Goal: Task Accomplishment & Management: Manage account settings

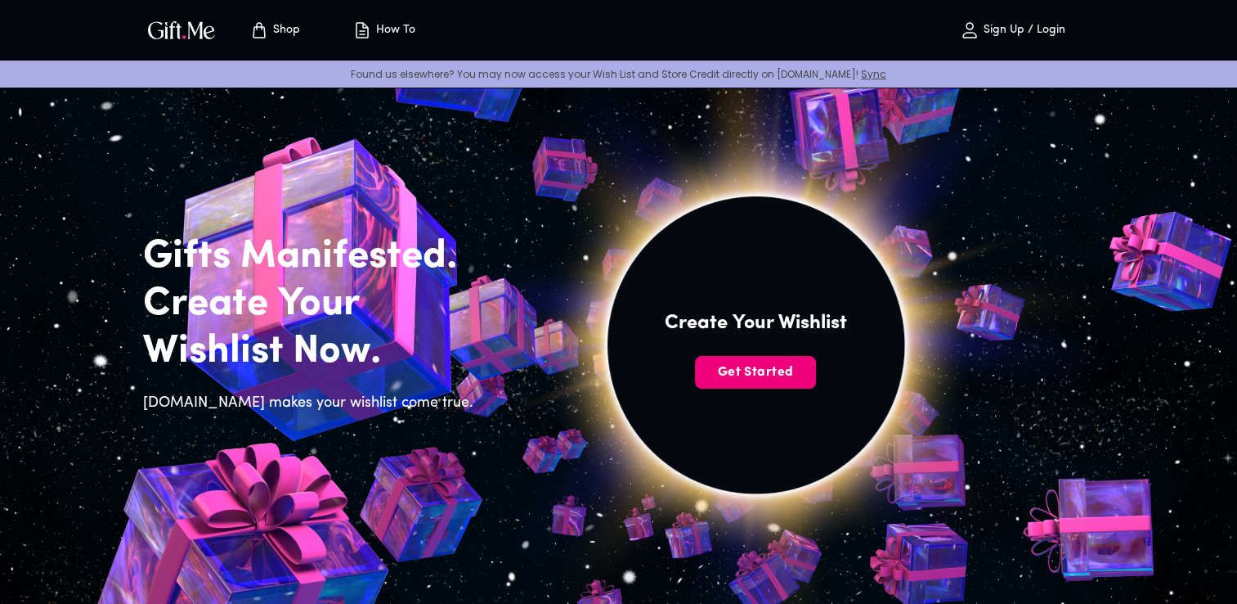
click at [779, 370] on span "Get Started" at bounding box center [755, 372] width 121 height 18
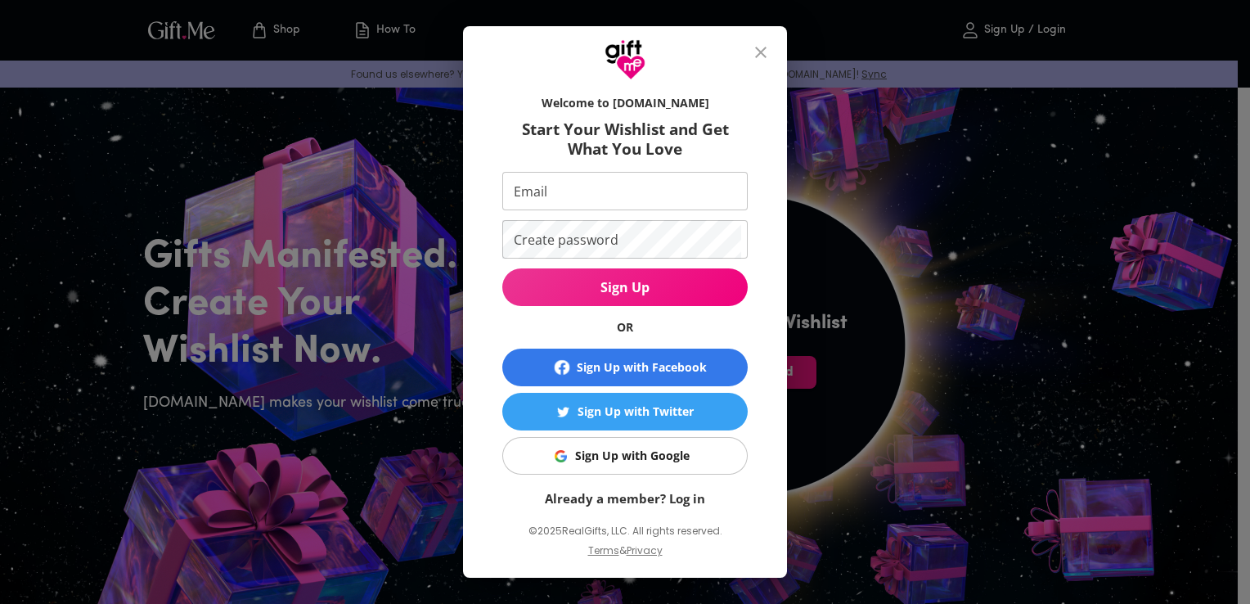
click at [594, 460] on div "Sign Up with Google" at bounding box center [632, 455] width 114 height 18
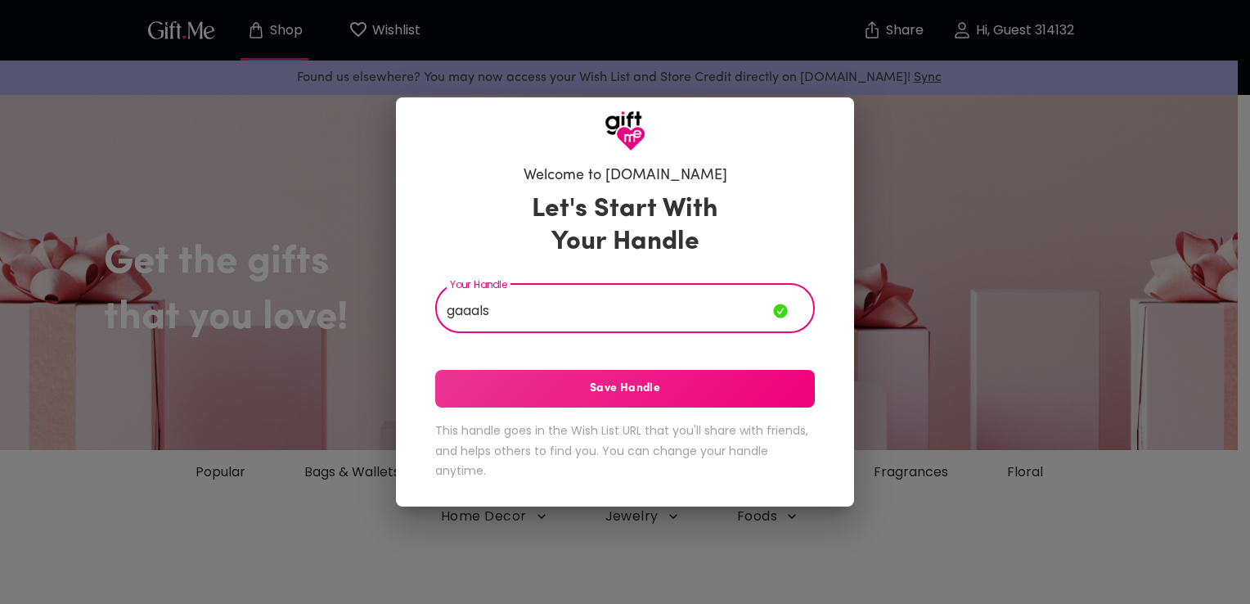
type input "gaaals"
click at [572, 391] on span "Save Handle" at bounding box center [624, 388] width 379 height 18
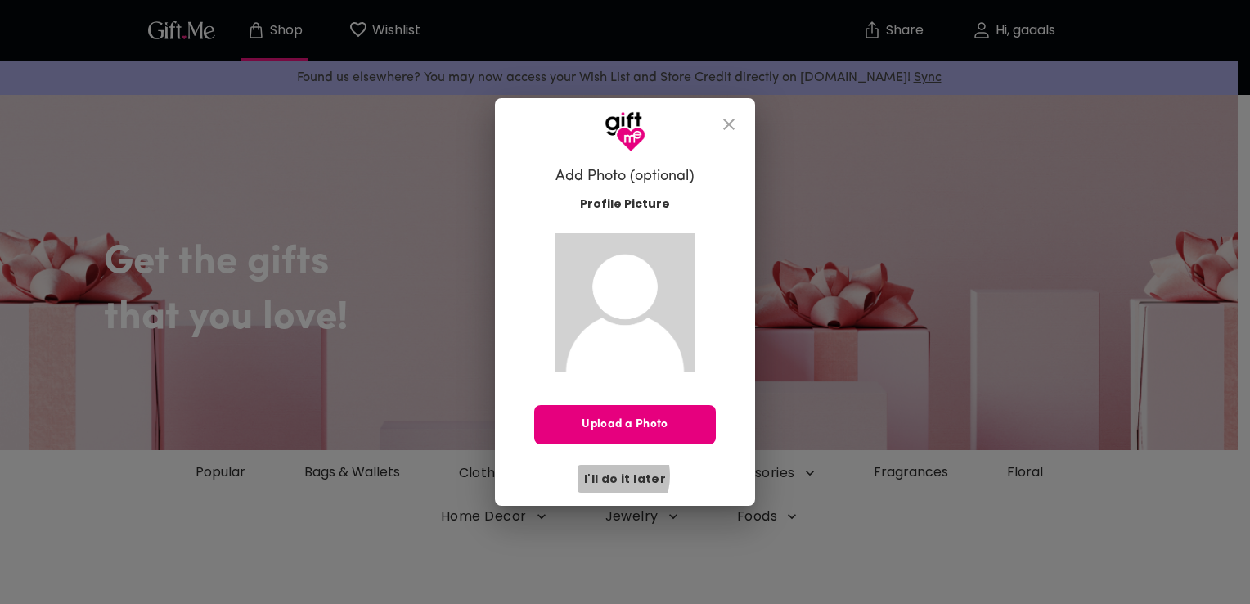
click at [604, 475] on span "I'll do it later" at bounding box center [625, 478] width 82 height 18
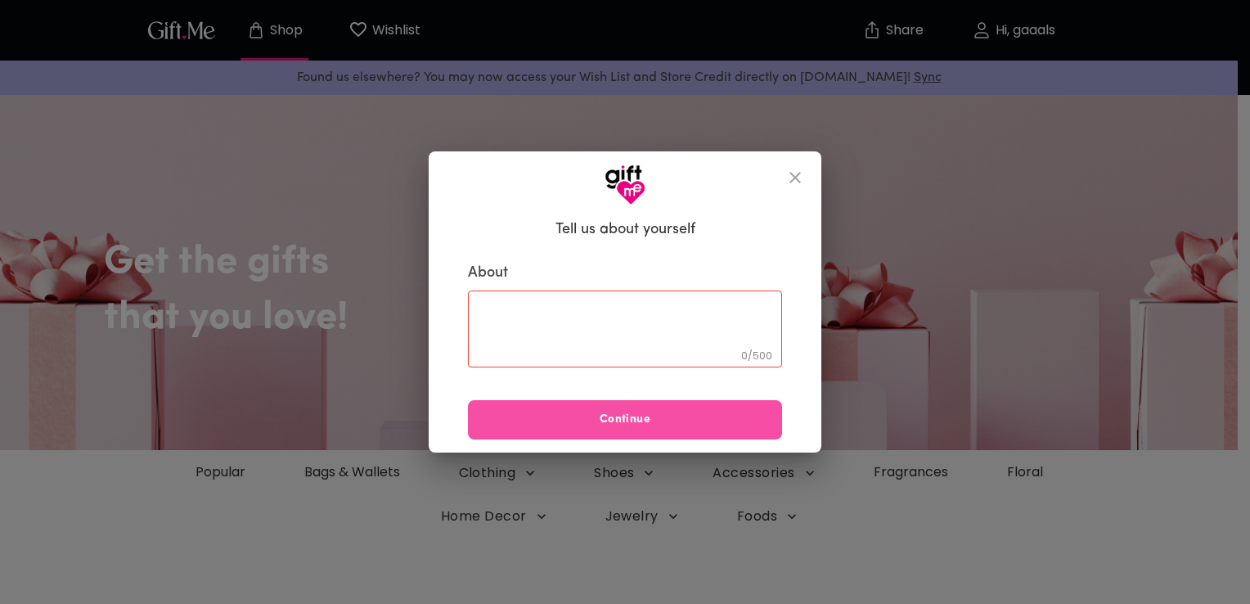
click at [727, 407] on button "Continue" at bounding box center [625, 419] width 314 height 39
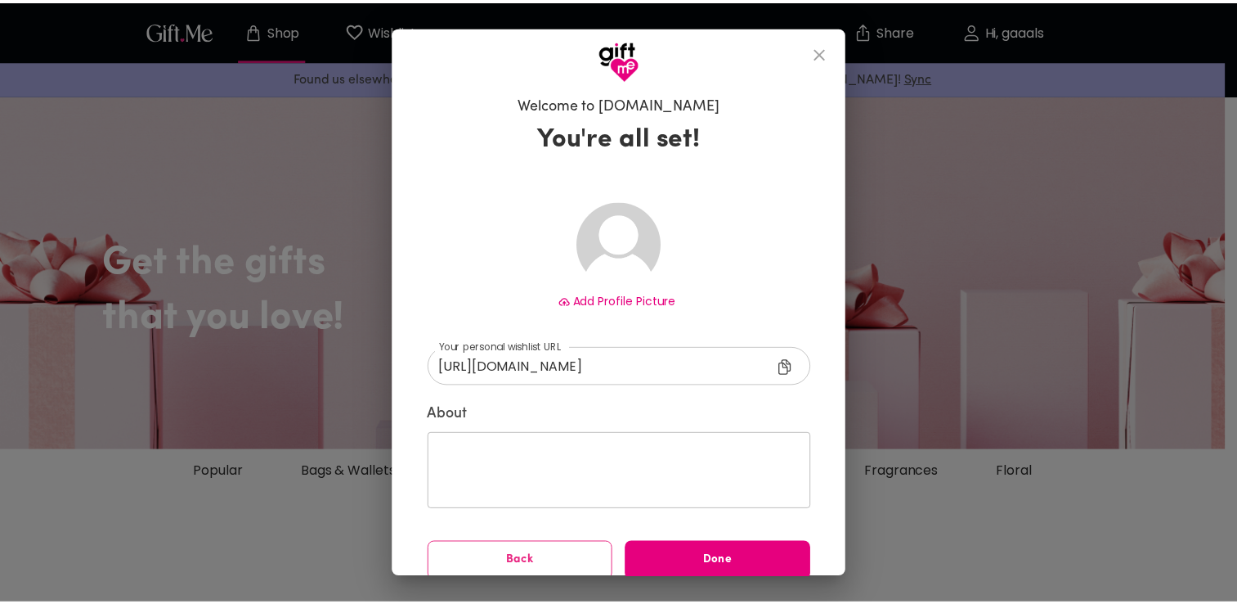
scroll to position [16, 0]
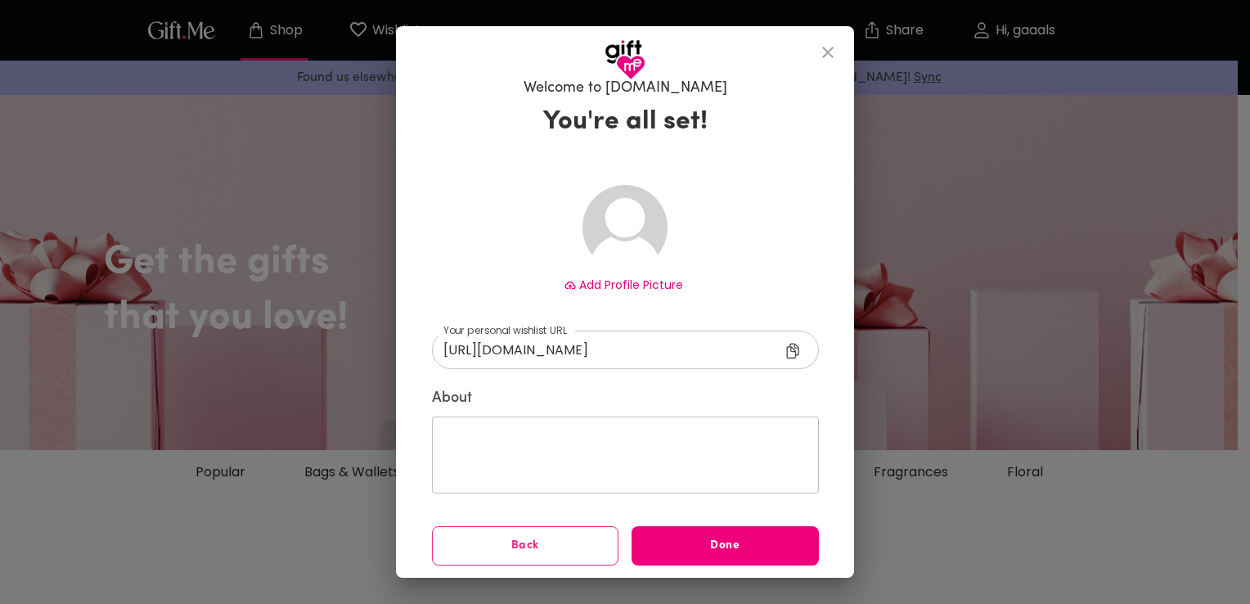
click at [697, 536] on span "Done" at bounding box center [724, 545] width 187 height 18
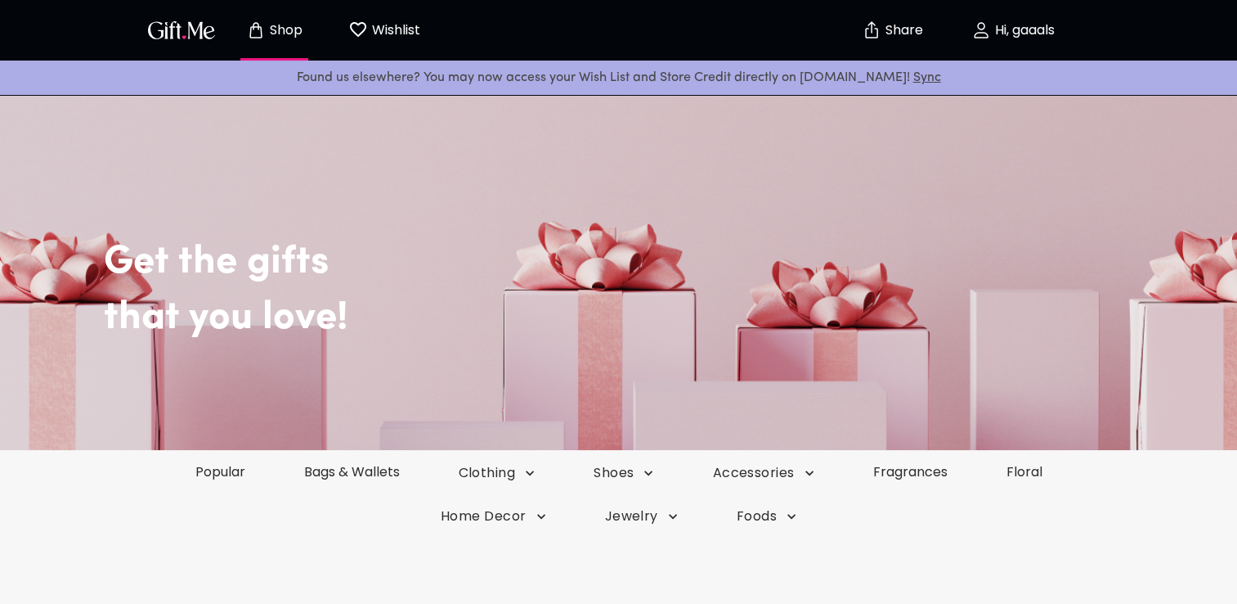
click at [903, 29] on p "Share" at bounding box center [903, 31] width 42 height 14
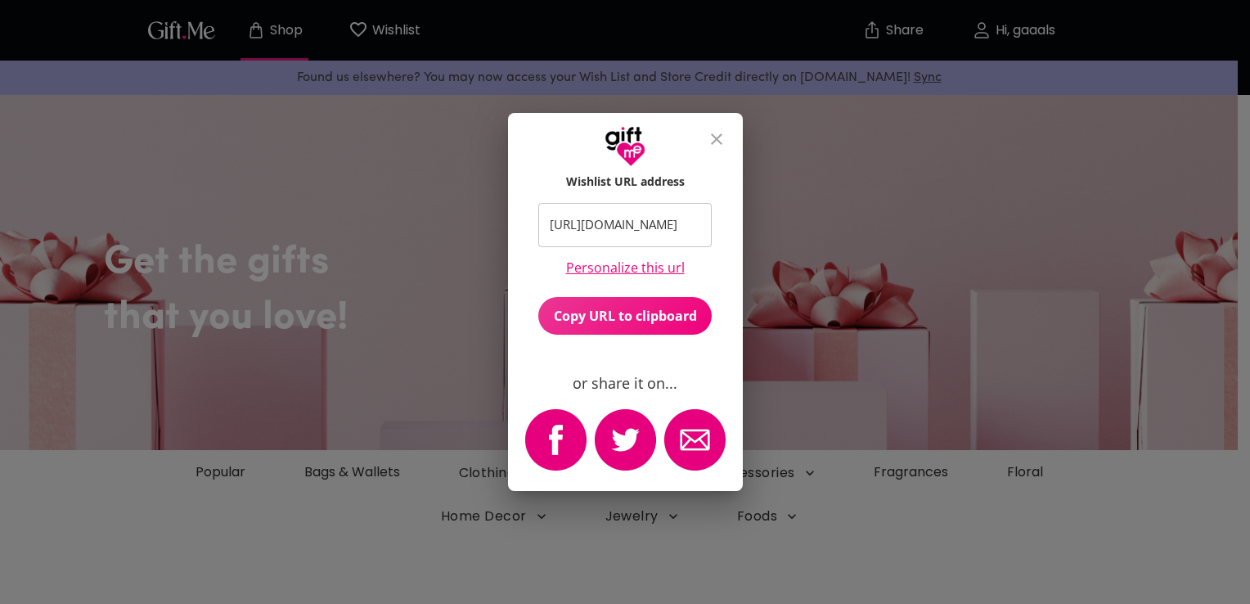
click at [727, 142] on button "close" at bounding box center [716, 138] width 39 height 39
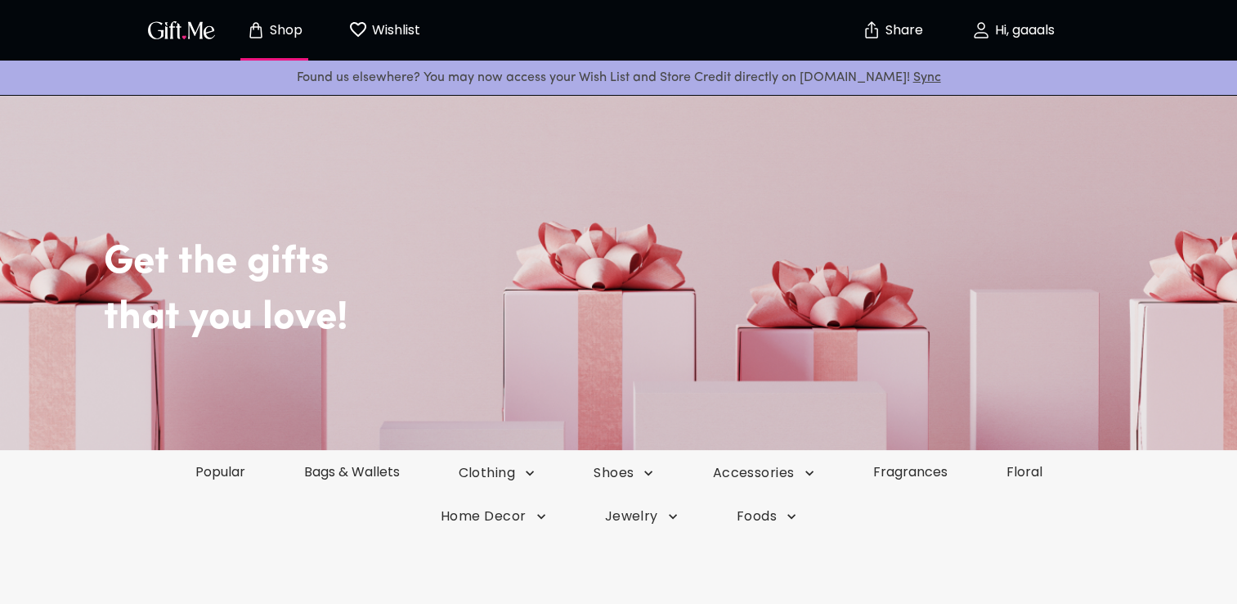
click at [287, 31] on p "Shop" at bounding box center [284, 31] width 37 height 14
click at [375, 25] on p "Wishlist" at bounding box center [394, 30] width 52 height 21
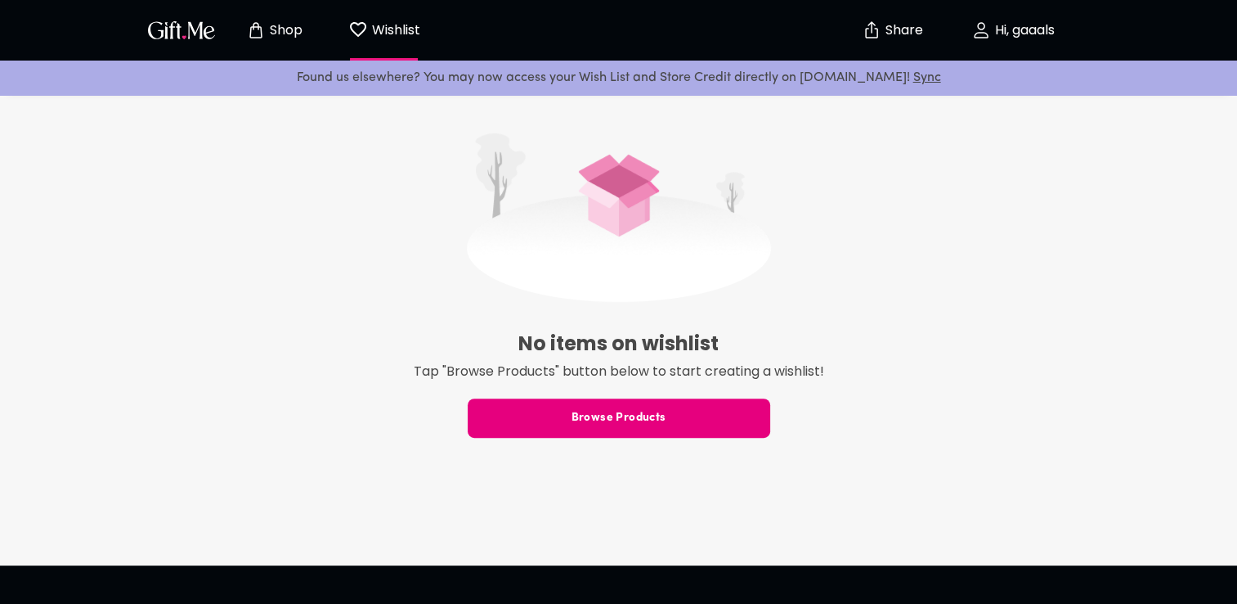
scroll to position [572, 0]
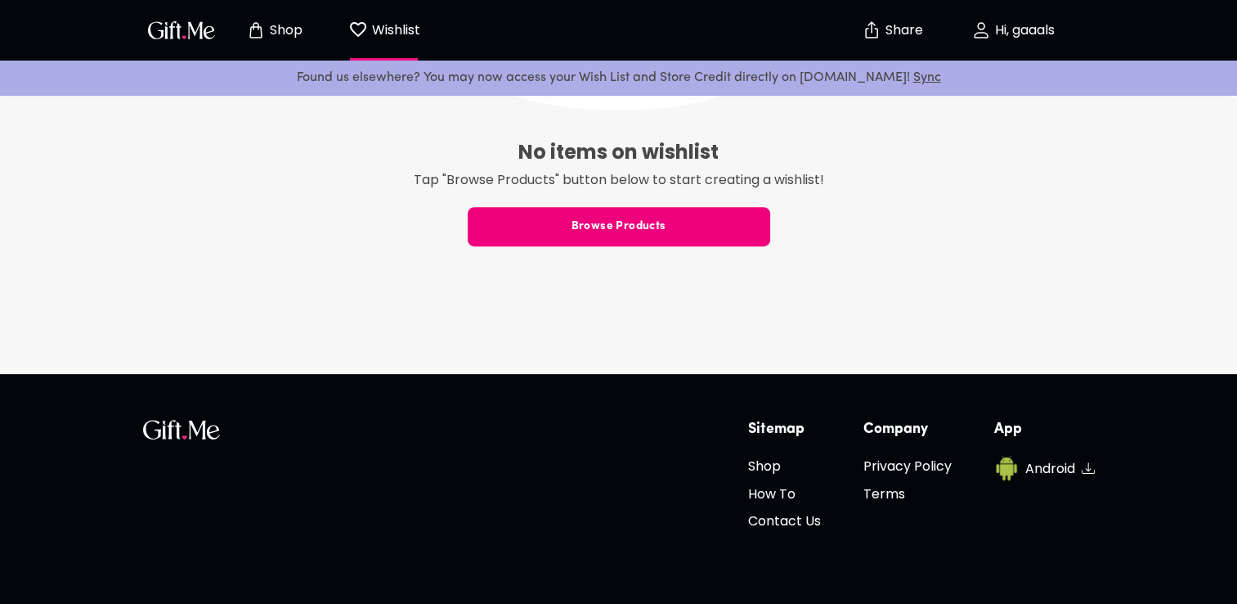
click at [579, 231] on span "Browse Products" at bounding box center [619, 227] width 303 height 18
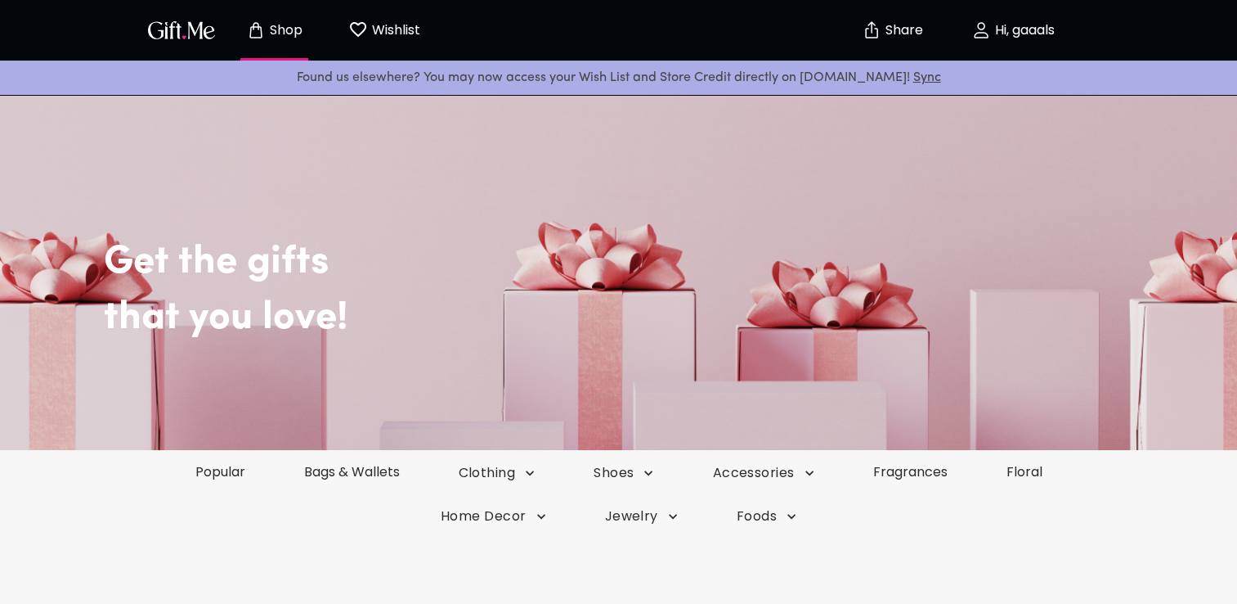
click at [371, 25] on p "Wishlist" at bounding box center [394, 30] width 52 height 21
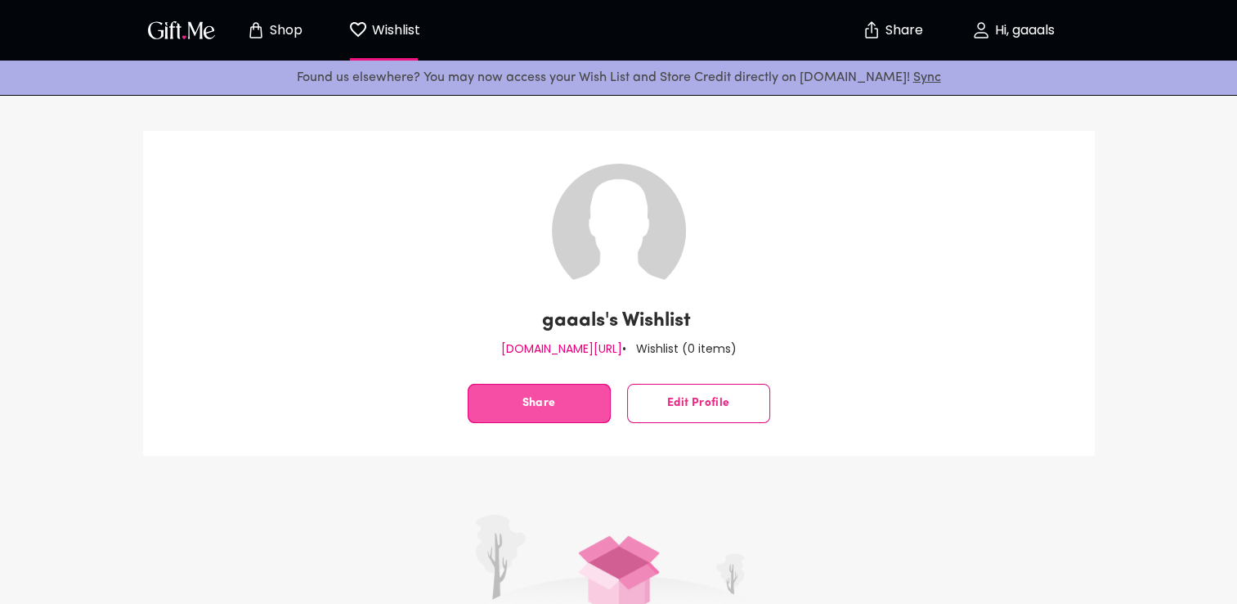
click at [543, 403] on span "Share" at bounding box center [539, 403] width 141 height 0
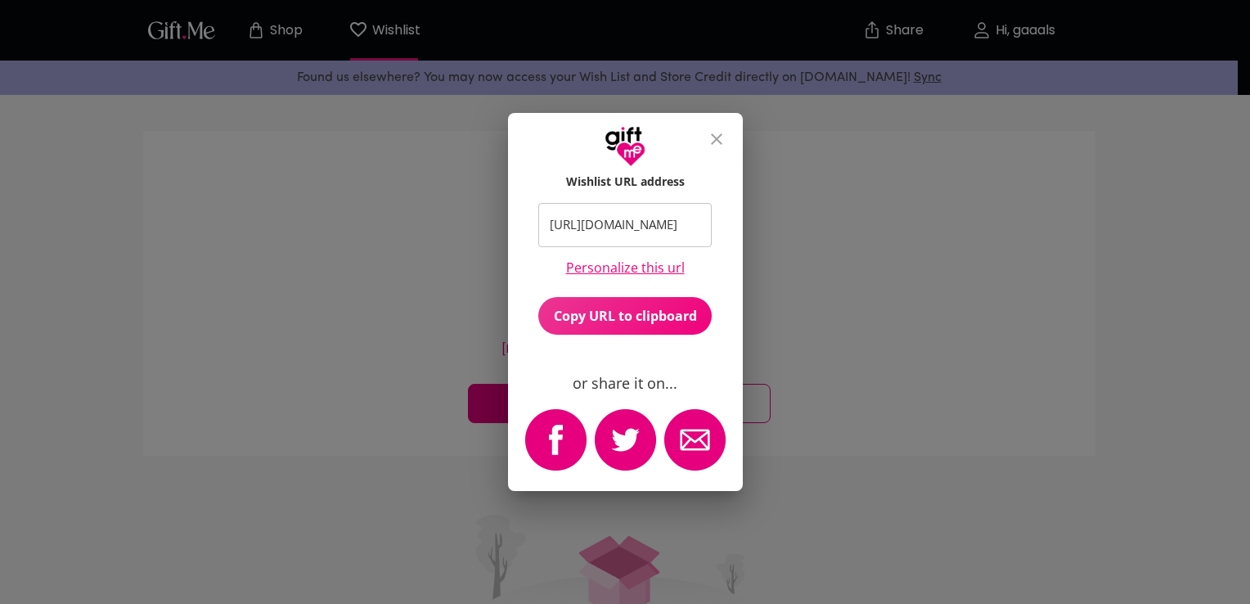
click at [660, 265] on link "Personalize this url" at bounding box center [625, 268] width 119 height 16
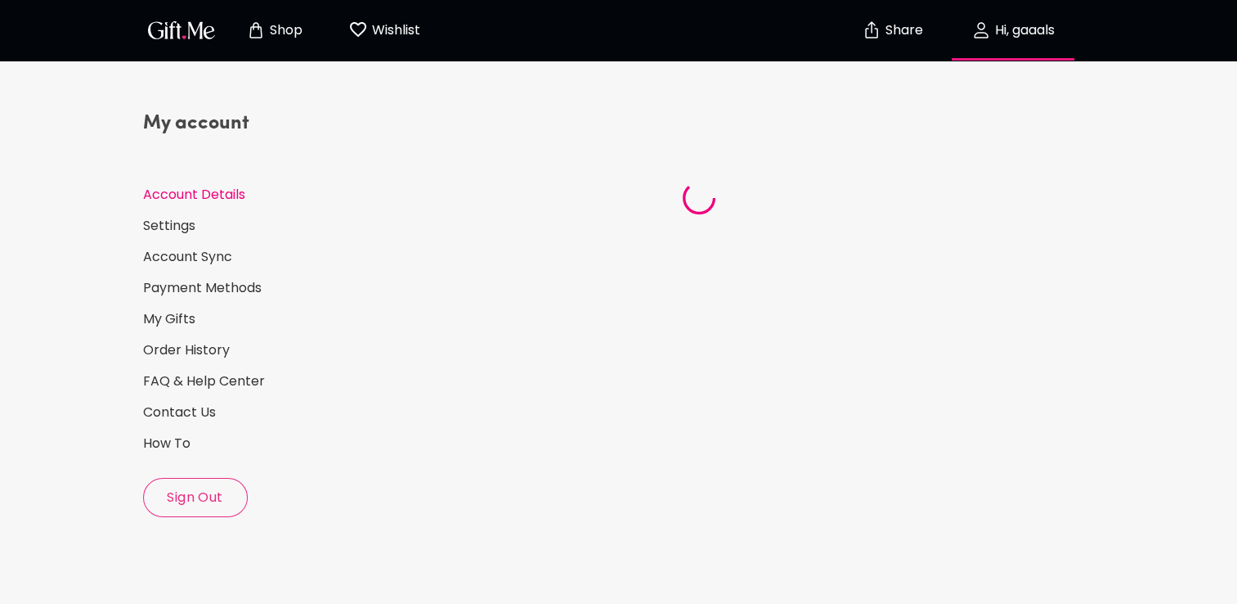
select select "US"
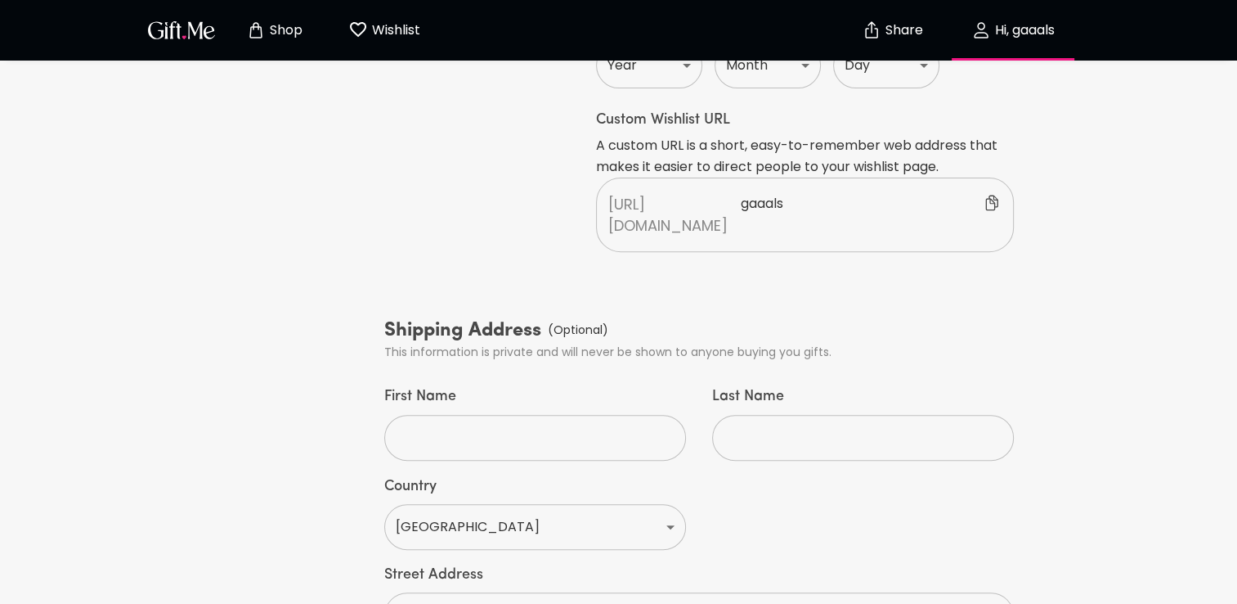
scroll to position [191, 0]
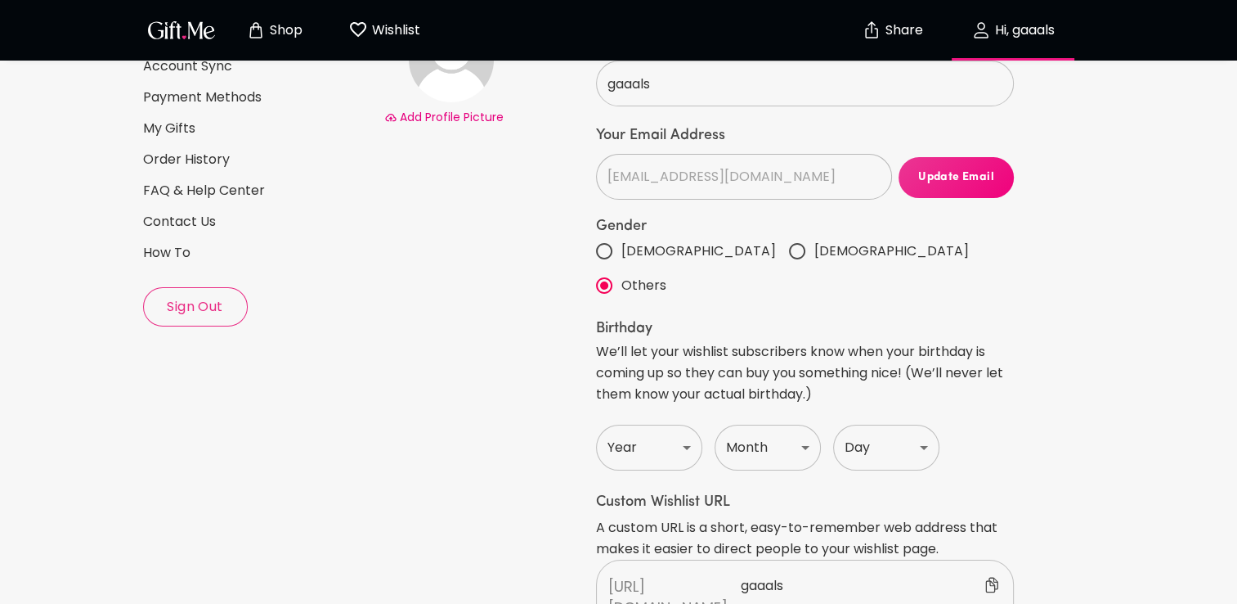
click at [666, 424] on select "Year [DATE] 1921 1922 1923 1924 1925 1926 1927 1928 1929 1930 1931 1932 1933 19…" at bounding box center [649, 447] width 106 height 46
select select "2003"
click at [596, 424] on select "Year [DATE] 1921 1922 1923 1924 1925 1926 1927 1928 1929 1930 1931 1932 1933 19…" at bounding box center [649, 447] width 106 height 46
click at [790, 427] on select "Month Jan Feb Mar Apr May June July Aug Sept Oct Nov Dec" at bounding box center [768, 447] width 106 height 46
select select "October"
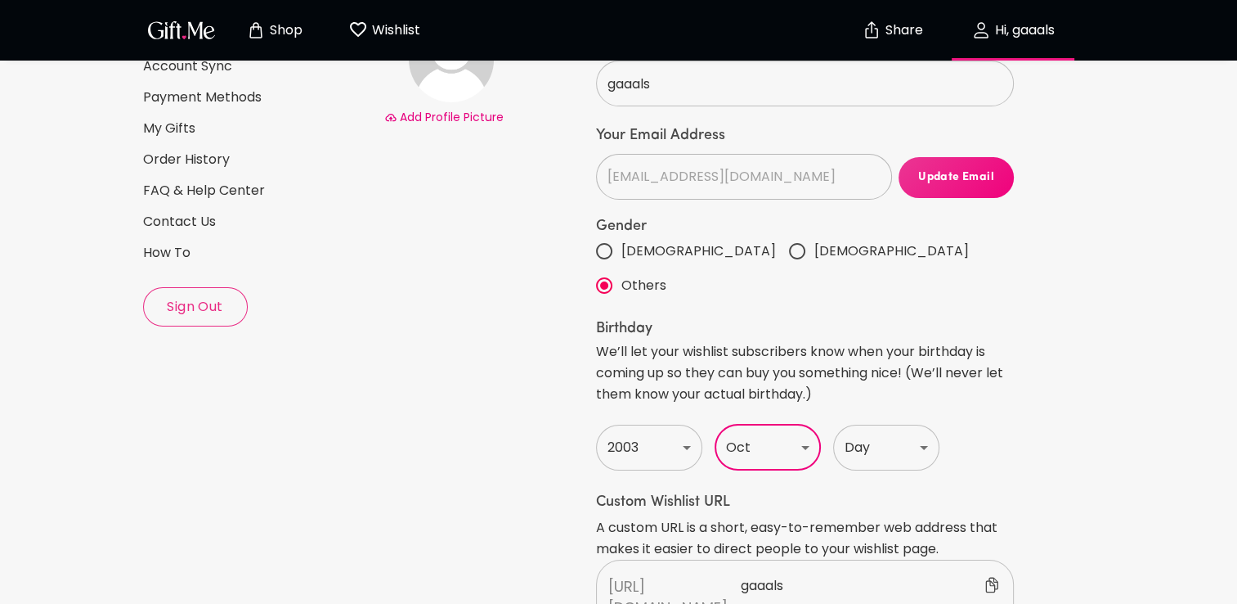
click at [715, 424] on select "Month Jan Feb Mar Apr May June July Aug Sept Oct Nov Dec" at bounding box center [768, 447] width 106 height 46
click at [886, 424] on select "Day 1 2 3 4 5 6 7 8 9 10 11 12 13 14 15 16 17 18 19 20 21 22 23 24 25 26 27 28 …" at bounding box center [886, 447] width 106 height 46
select select "14"
click at [833, 424] on select "Day 1 2 3 4 5 6 7 8 9 10 11 12 13 14 15 16 17 18 19 20 21 22 23 24 25 26 27 28 …" at bounding box center [886, 447] width 106 height 46
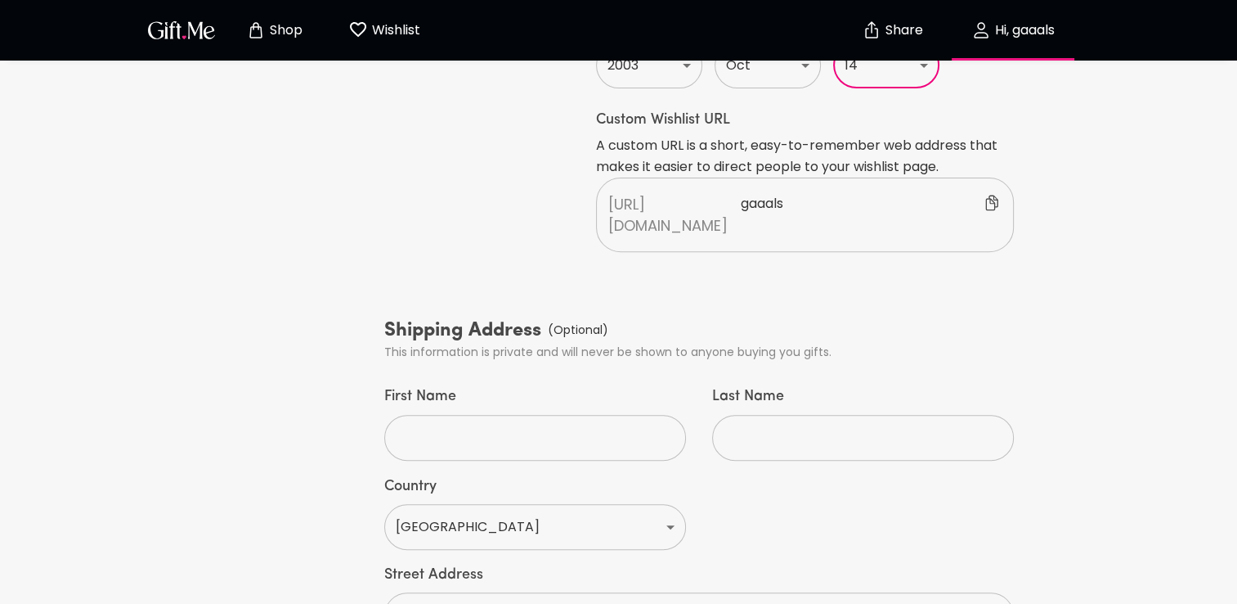
scroll to position [381, 0]
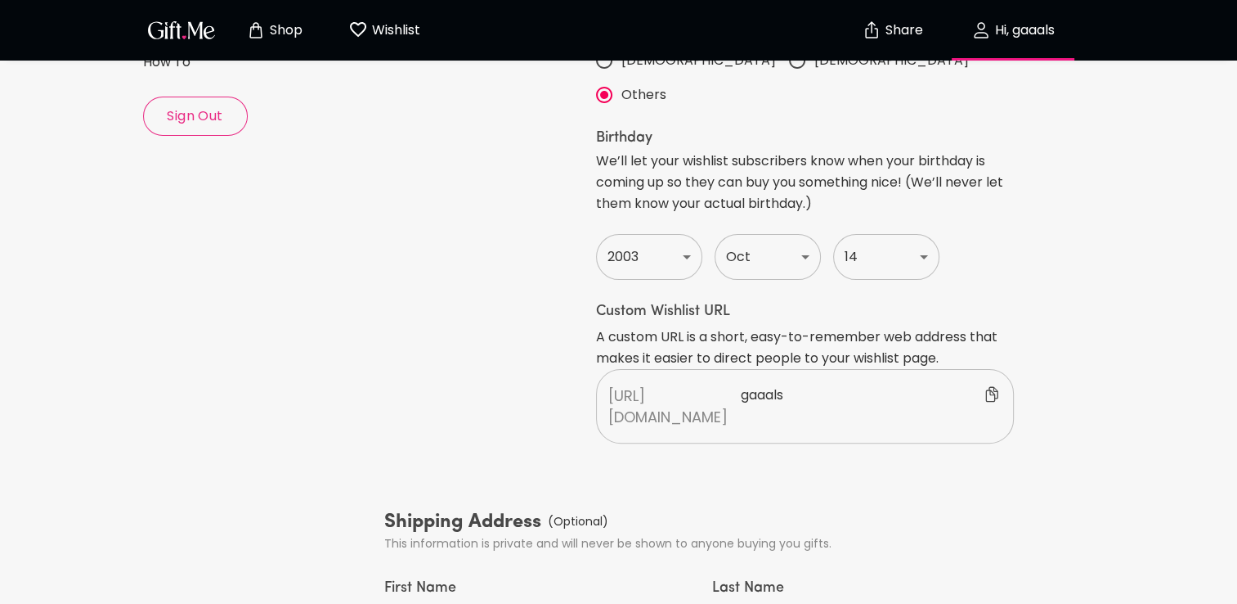
click at [639, 385] on p "[URL][DOMAIN_NAME]" at bounding box center [674, 406] width 132 height 43
click at [680, 385] on p "[URL][DOMAIN_NAME]" at bounding box center [674, 406] width 132 height 43
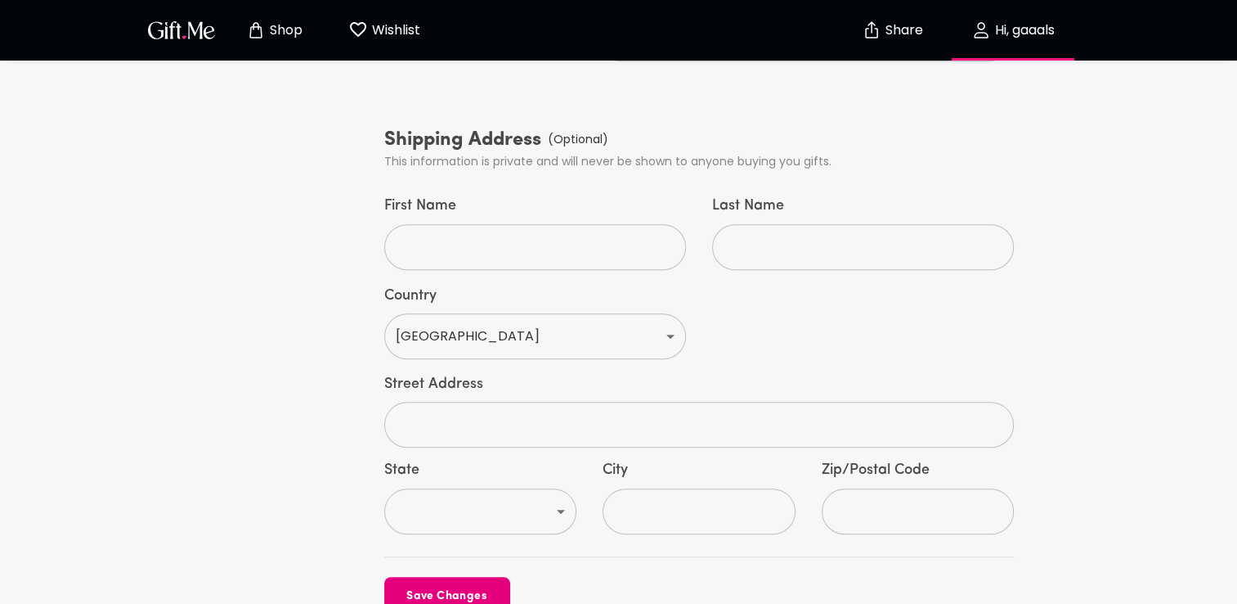
scroll to position [572, 0]
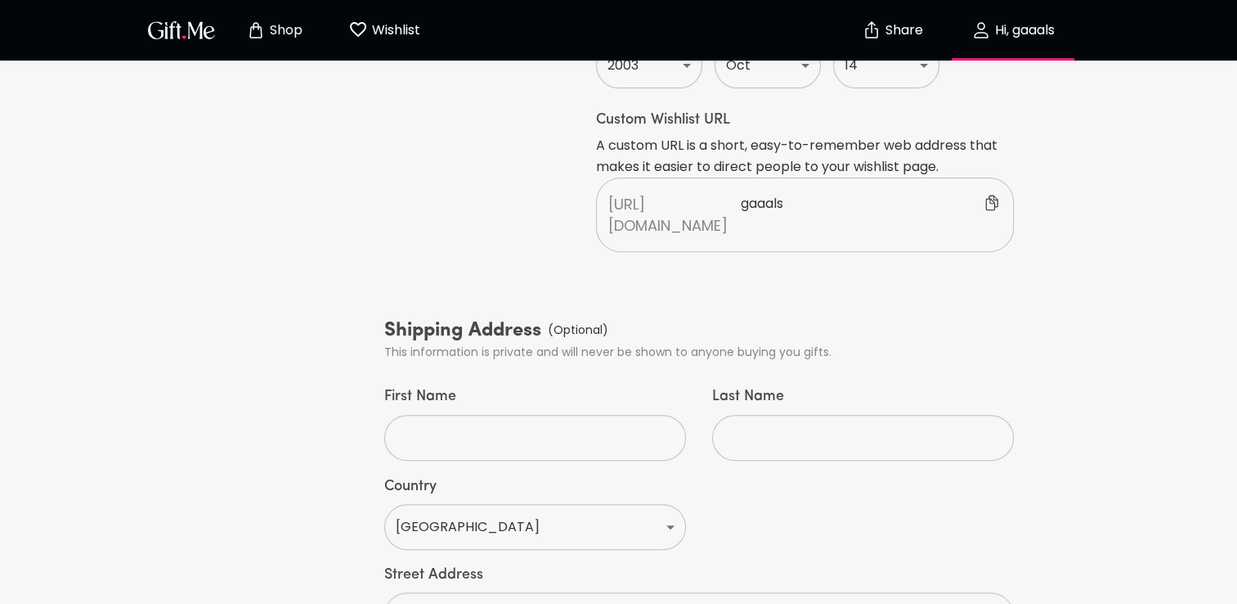
click at [477, 415] on input "First Name" at bounding box center [526, 438] width 284 height 46
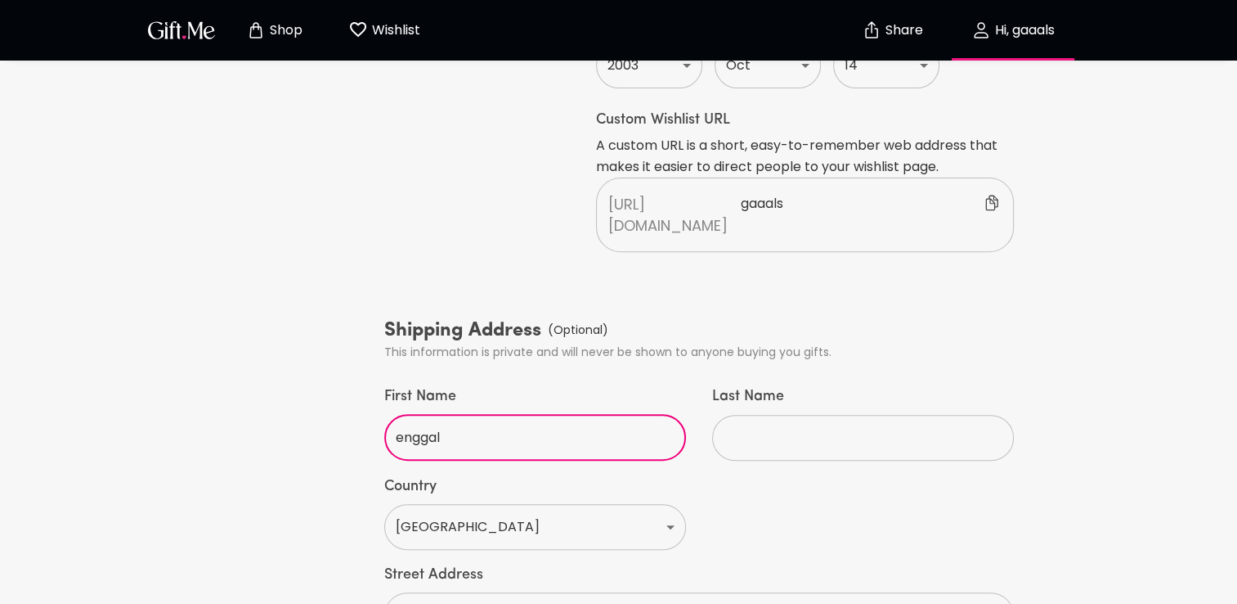
type input "enggal"
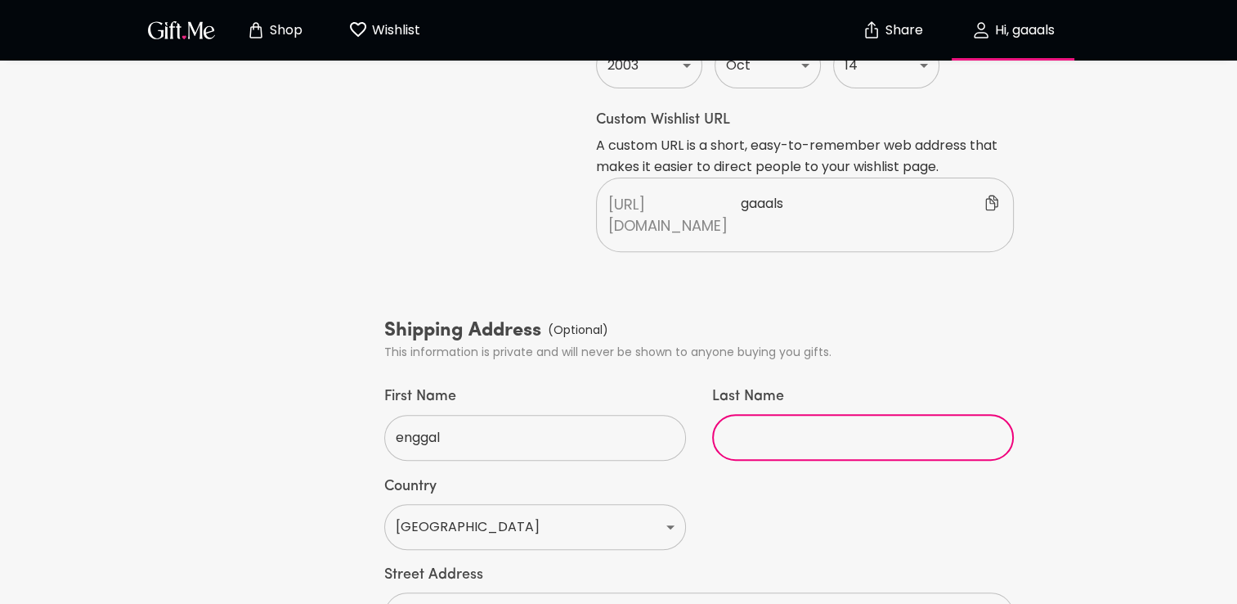
click at [788, 415] on input "Last Name" at bounding box center [854, 438] width 284 height 46
type input "wardhani"
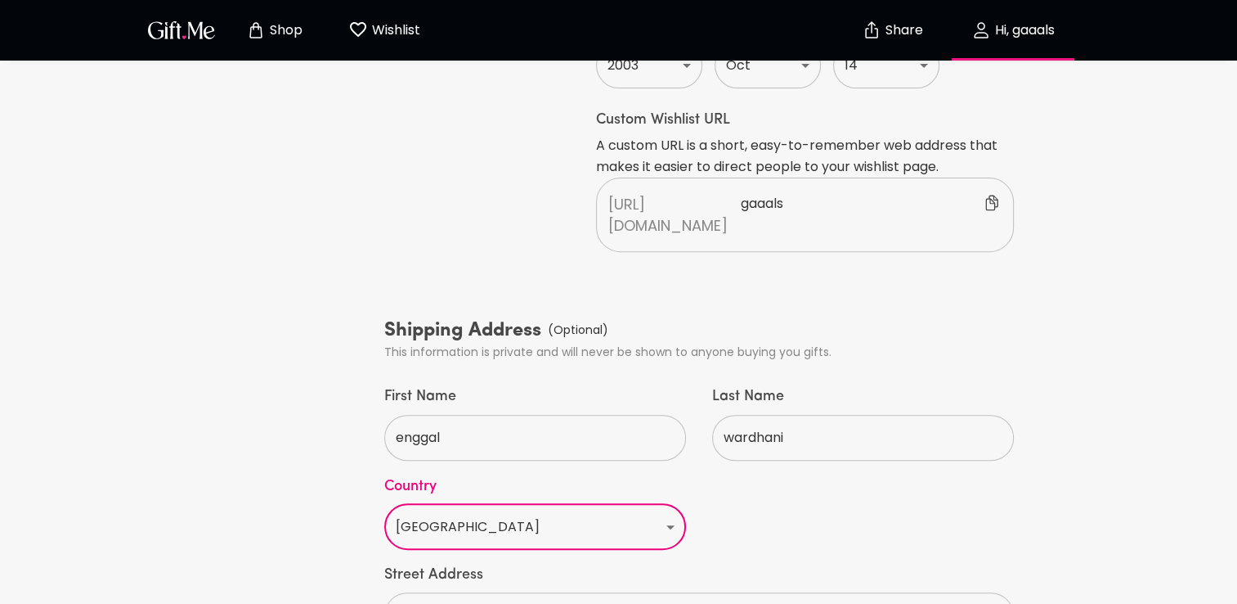
click at [458, 504] on select "[GEOGRAPHIC_DATA] [GEOGRAPHIC_DATA] [GEOGRAPHIC_DATA] [GEOGRAPHIC_DATA] [GEOGRA…" at bounding box center [535, 527] width 302 height 46
click at [433, 504] on select "[GEOGRAPHIC_DATA] [GEOGRAPHIC_DATA] [GEOGRAPHIC_DATA] [GEOGRAPHIC_DATA] [GEOGRA…" at bounding box center [535, 527] width 302 height 46
select select "ID"
click at [384, 504] on select "[GEOGRAPHIC_DATA] [GEOGRAPHIC_DATA] [GEOGRAPHIC_DATA] [GEOGRAPHIC_DATA] [GEOGRA…" at bounding box center [535, 527] width 302 height 46
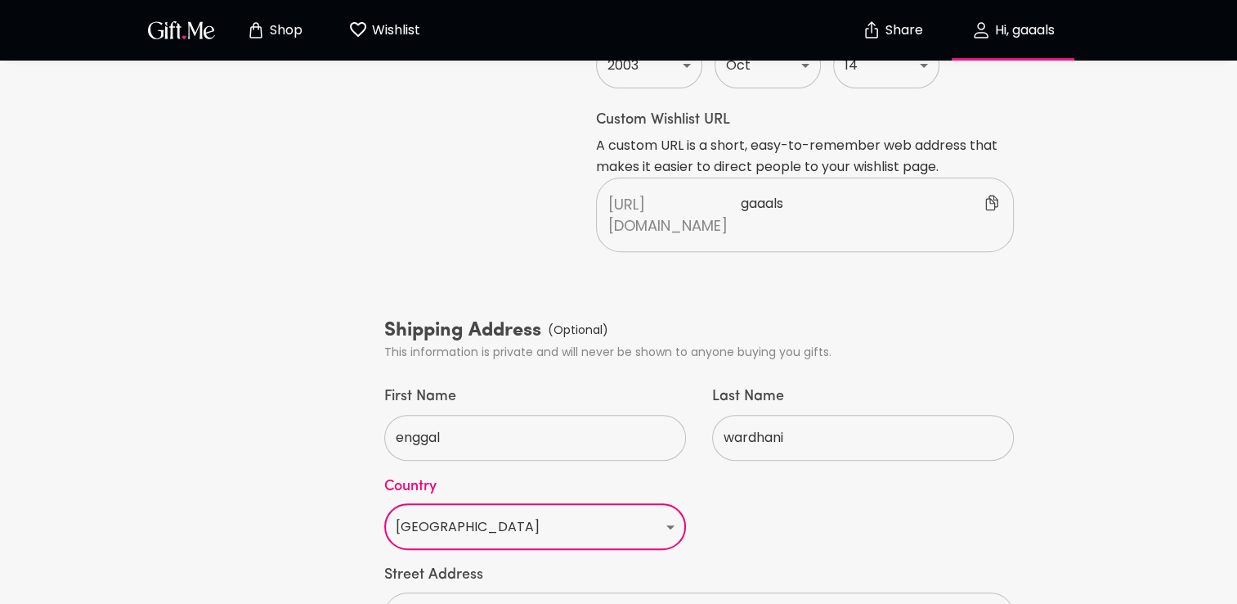
scroll to position [763, 0]
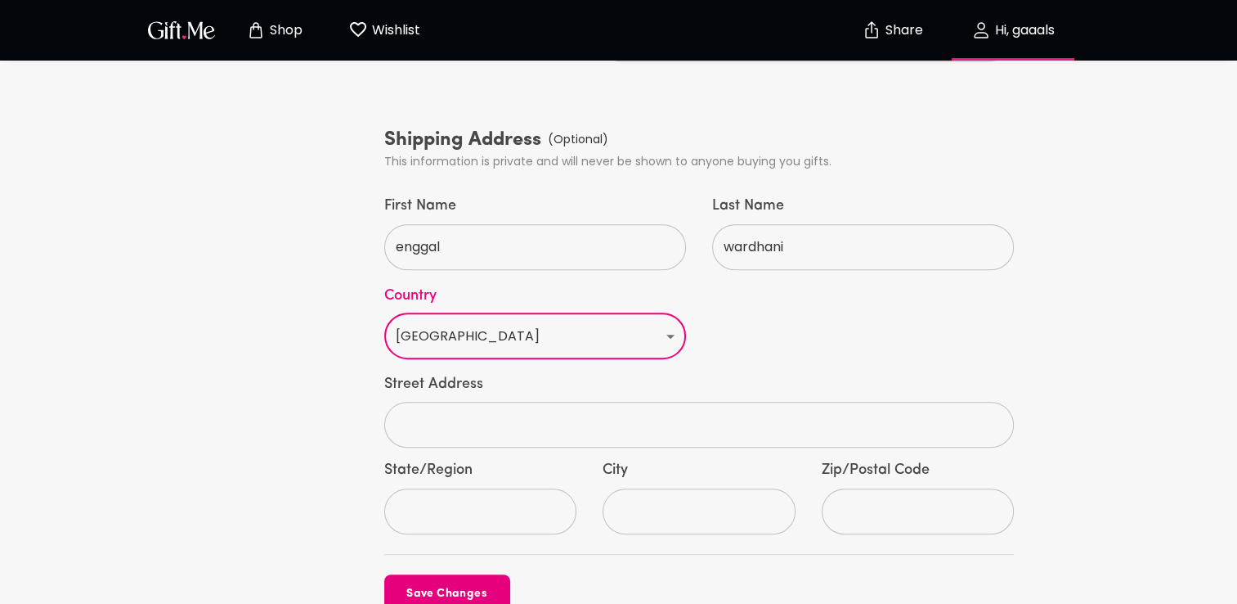
click at [507, 402] on input "text" at bounding box center [690, 425] width 613 height 46
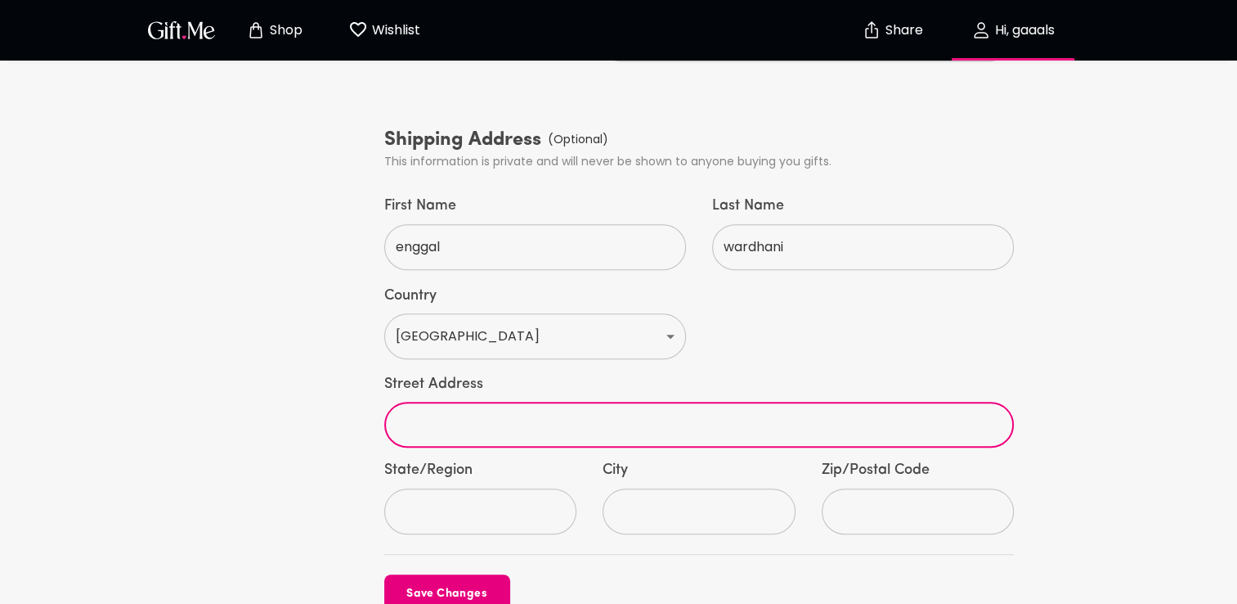
type input "Jl. Prof. Soedarto Tembalang, [GEOGRAPHIC_DATA], 50275"
click at [482, 488] on input "State/Region" at bounding box center [471, 511] width 175 height 46
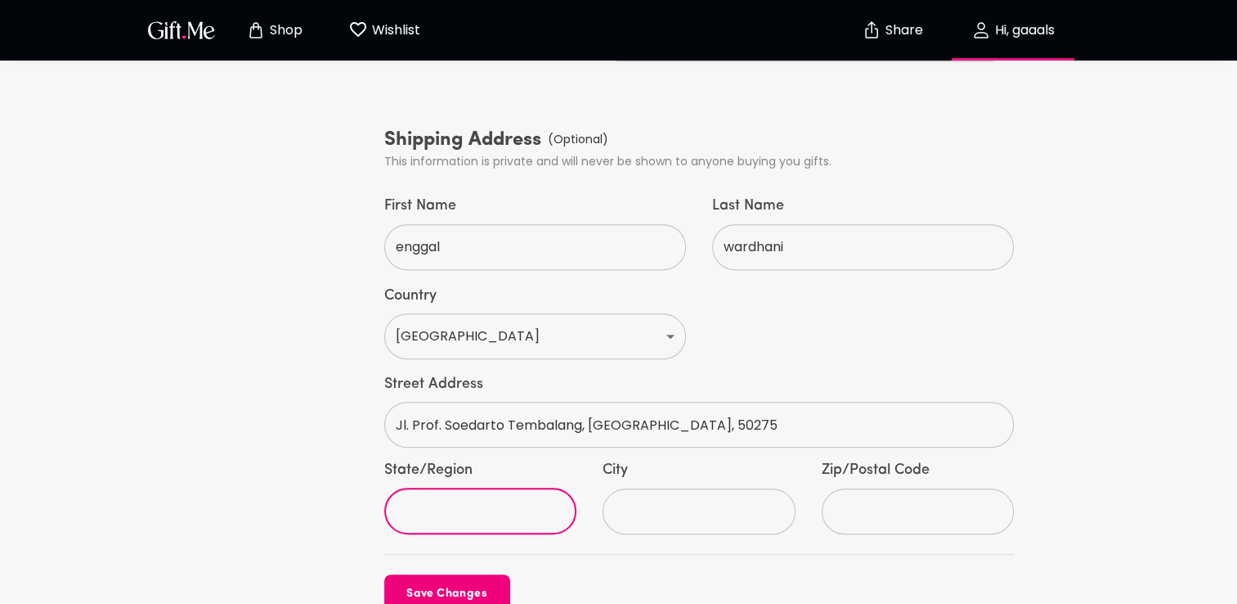
click at [457, 574] on button "Save Changes" at bounding box center [447, 593] width 126 height 39
click at [457, 539] on div "Updating Your Account..." at bounding box center [618, 302] width 1237 height 604
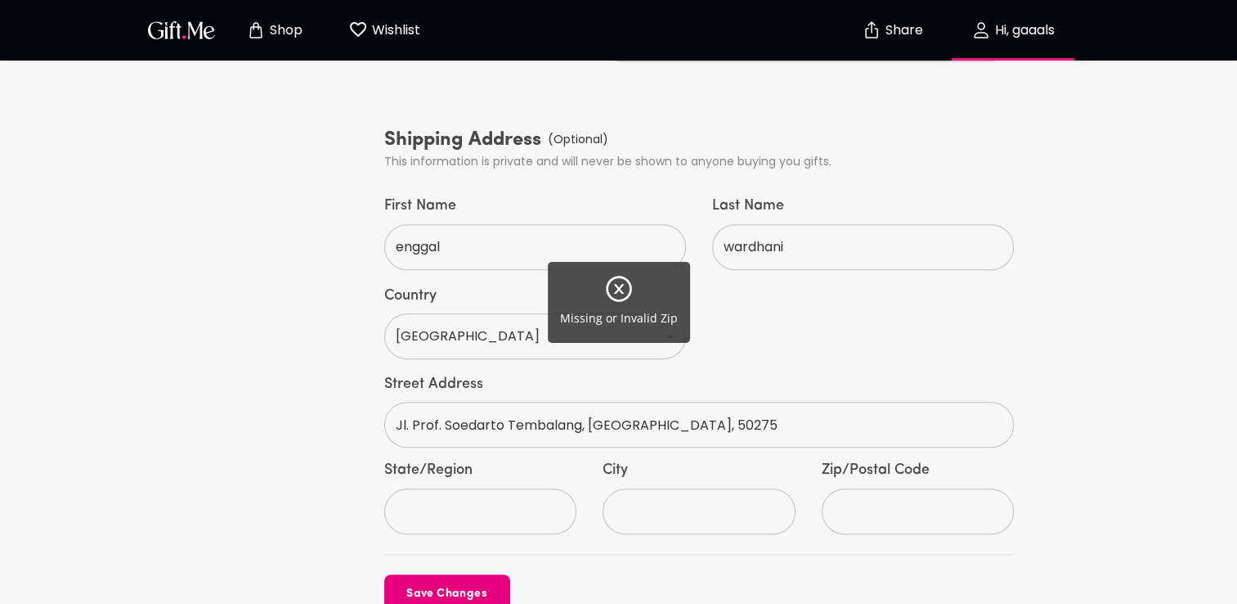
click at [460, 524] on div "Missing or Invalid Zip" at bounding box center [618, 302] width 1237 height 604
click at [477, 460] on div "Missing or Invalid Zip" at bounding box center [618, 302] width 1237 height 604
click at [491, 438] on div "Missing or Invalid Zip" at bounding box center [618, 302] width 1237 height 604
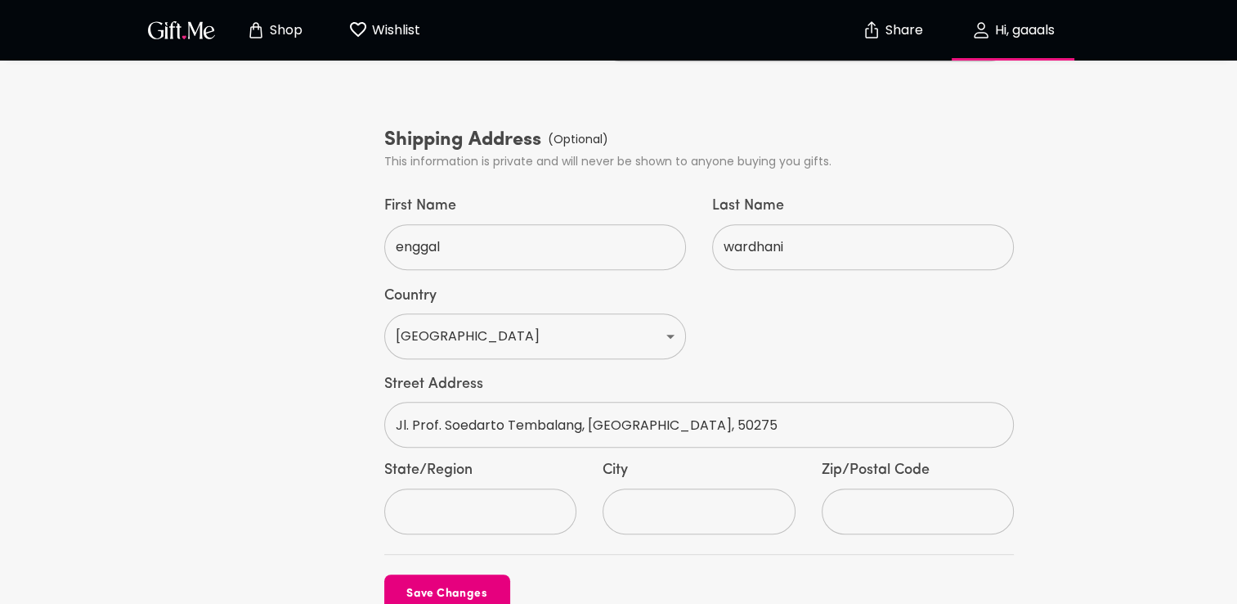
click at [460, 460] on div "Missing or Invalid Zip" at bounding box center [618, 302] width 1237 height 604
click at [465, 488] on input "State/Region" at bounding box center [471, 511] width 175 height 46
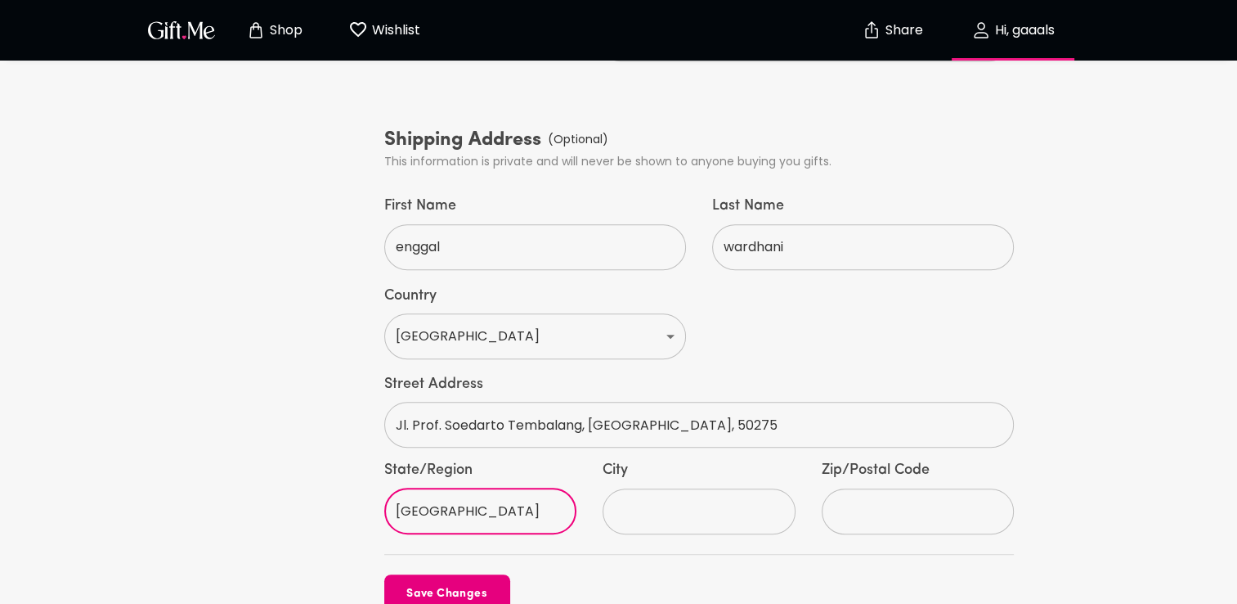
type input "[GEOGRAPHIC_DATA]"
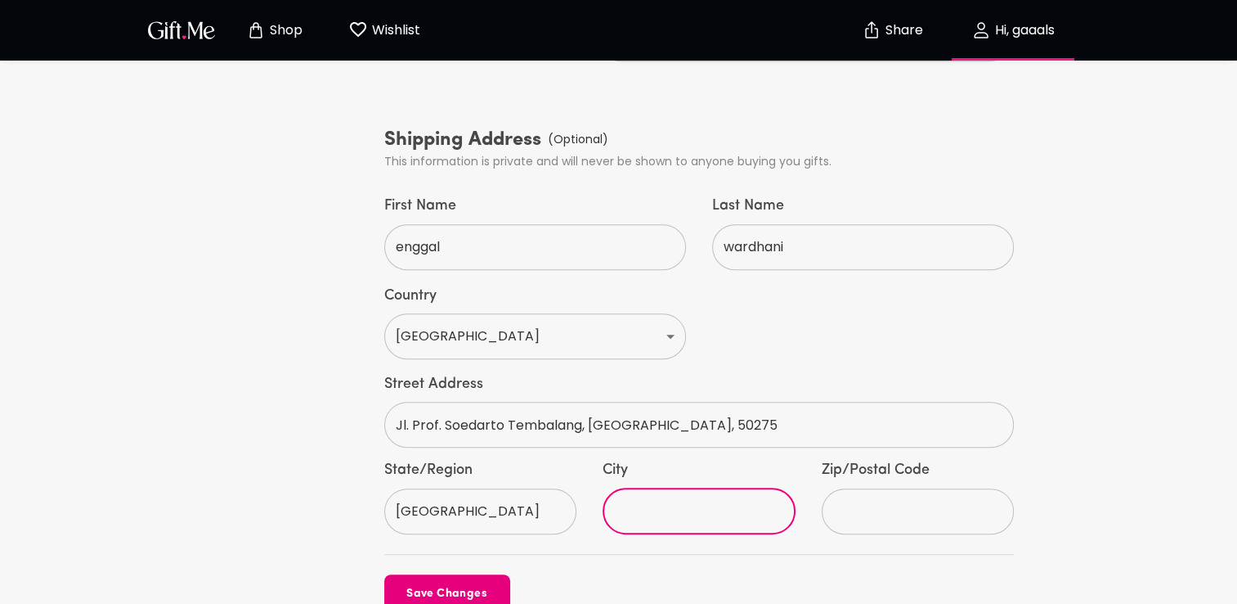
click at [642, 488] on input "City" at bounding box center [690, 511] width 175 height 46
type input "[GEOGRAPHIC_DATA]"
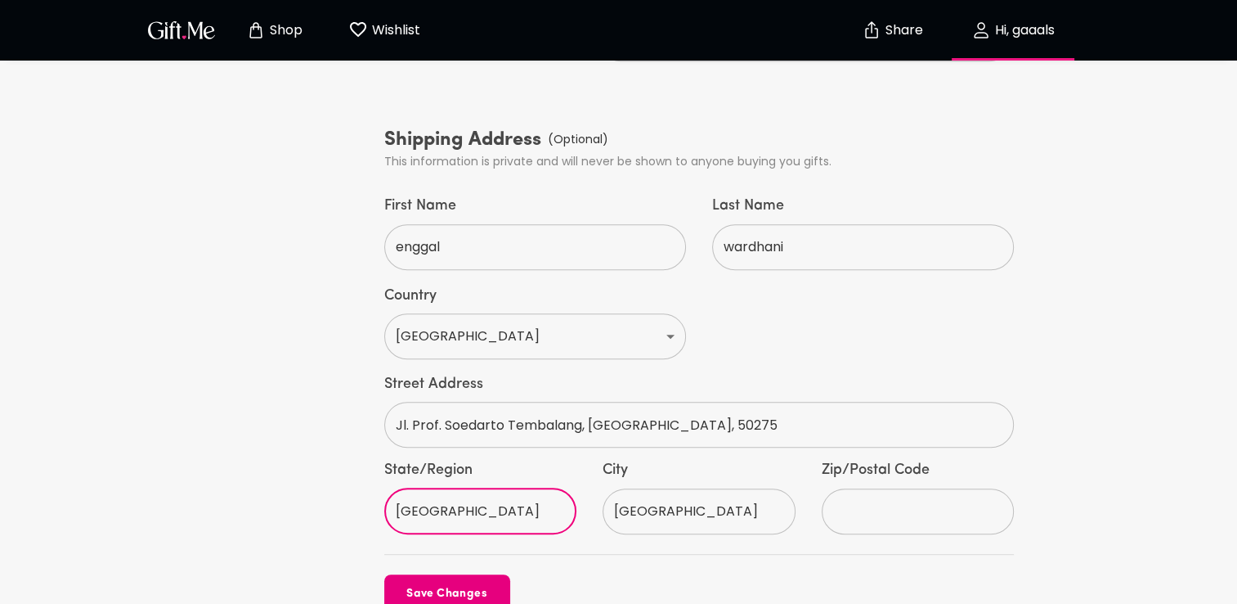
click at [464, 488] on input "[GEOGRAPHIC_DATA]" at bounding box center [471, 511] width 175 height 46
type input "s"
type input "[GEOGRAPHIC_DATA]"
click at [831, 488] on input "text" at bounding box center [909, 511] width 175 height 46
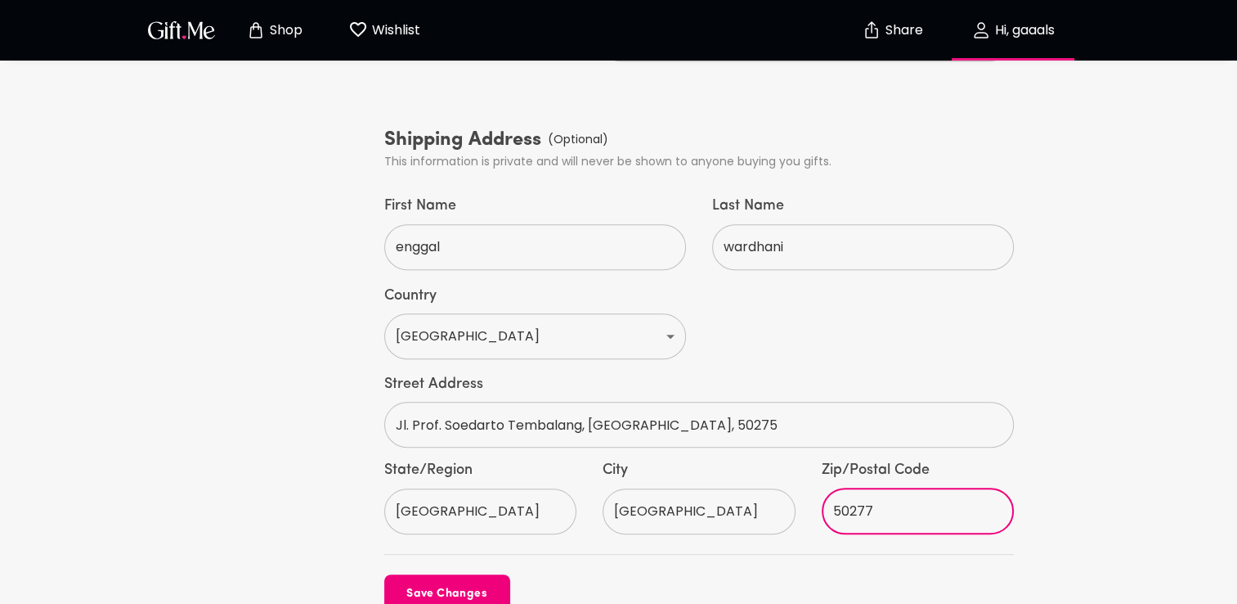
type input "50277"
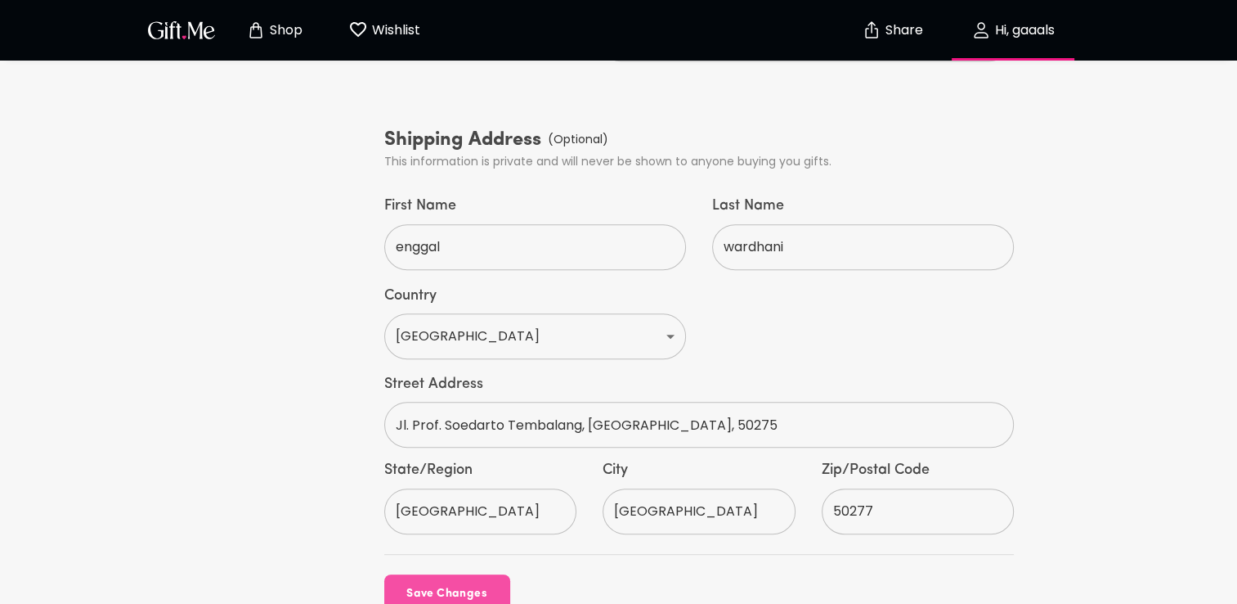
click at [501, 585] on span "Save Changes" at bounding box center [447, 594] width 126 height 18
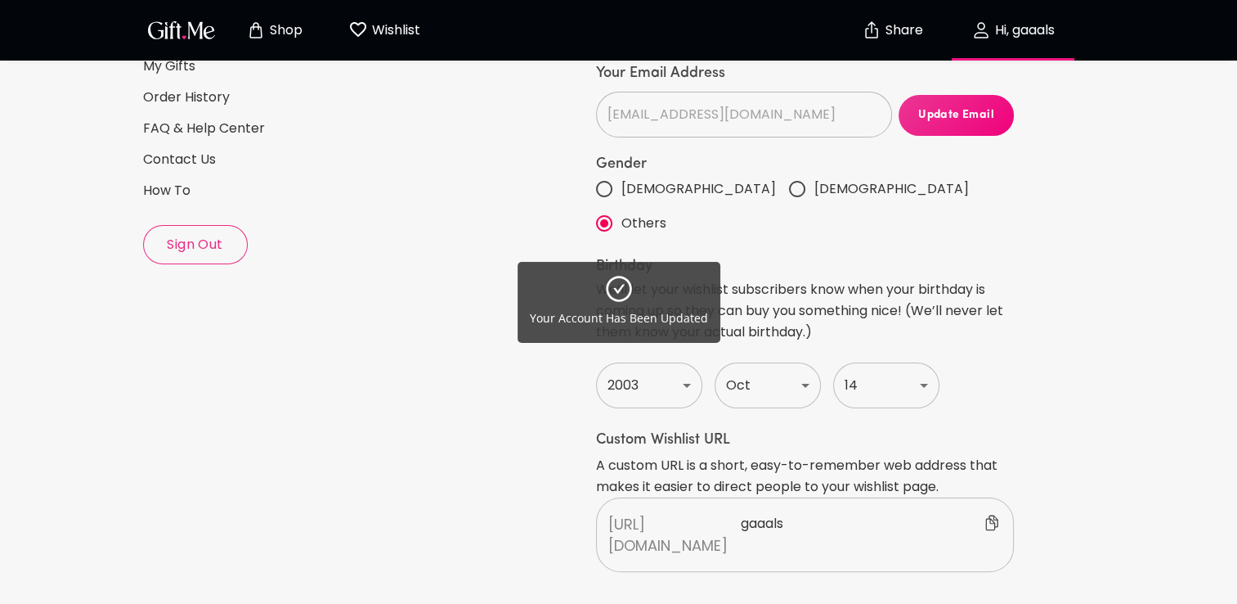
scroll to position [62, 0]
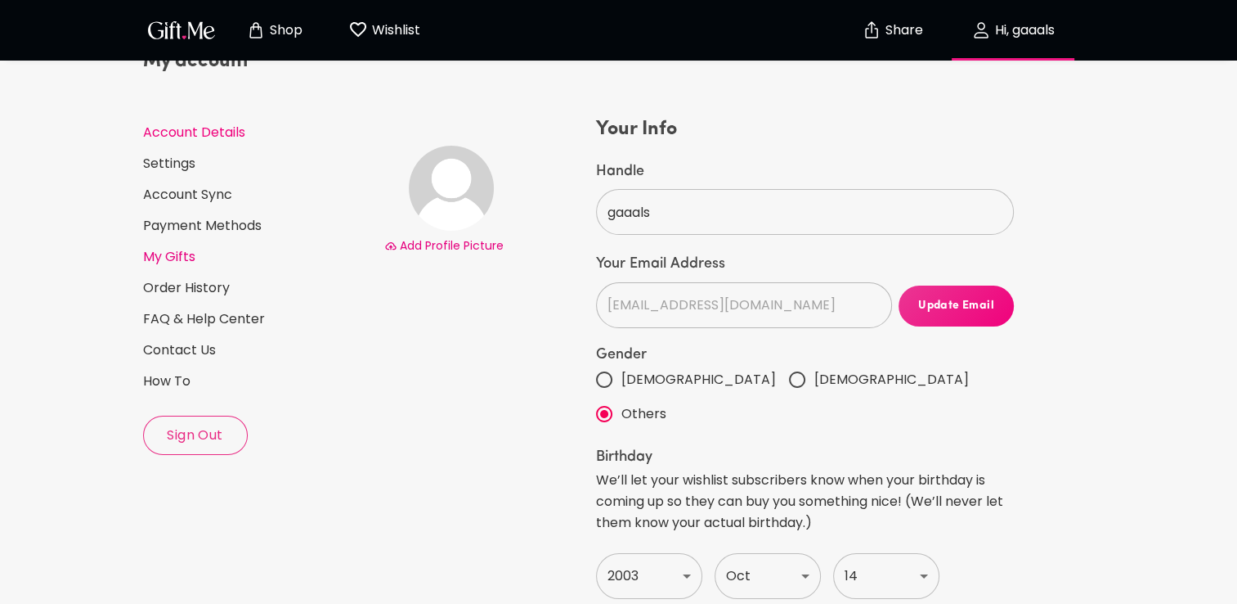
click at [164, 254] on link "My Gifts" at bounding box center [257, 257] width 228 height 18
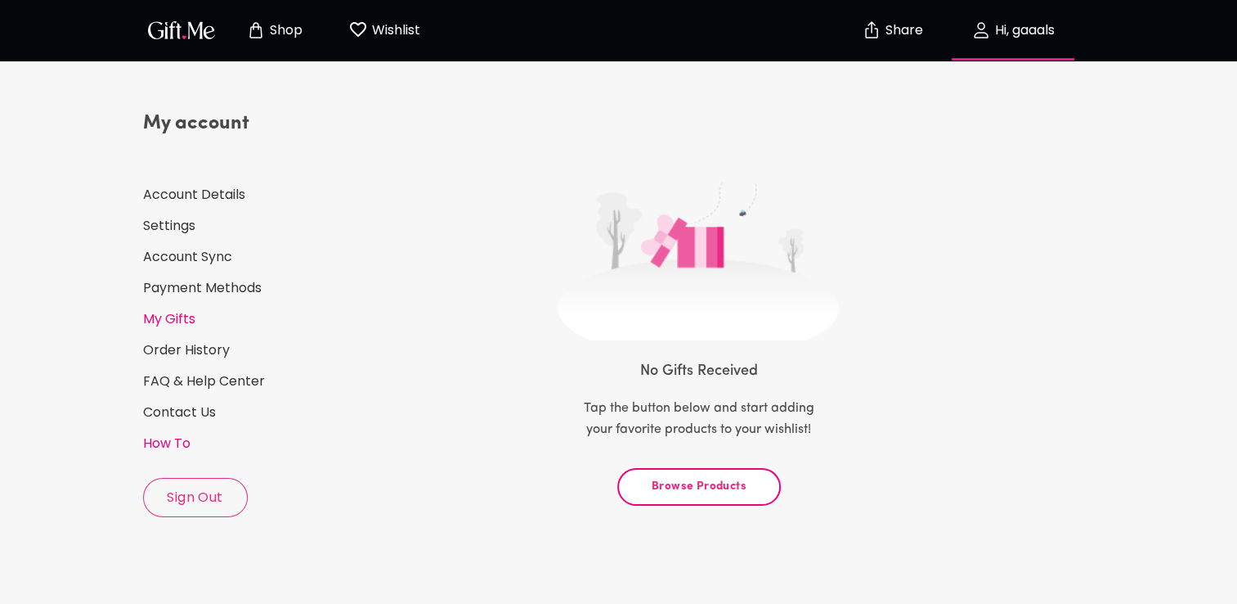
click at [164, 438] on link "How To" at bounding box center [257, 443] width 228 height 18
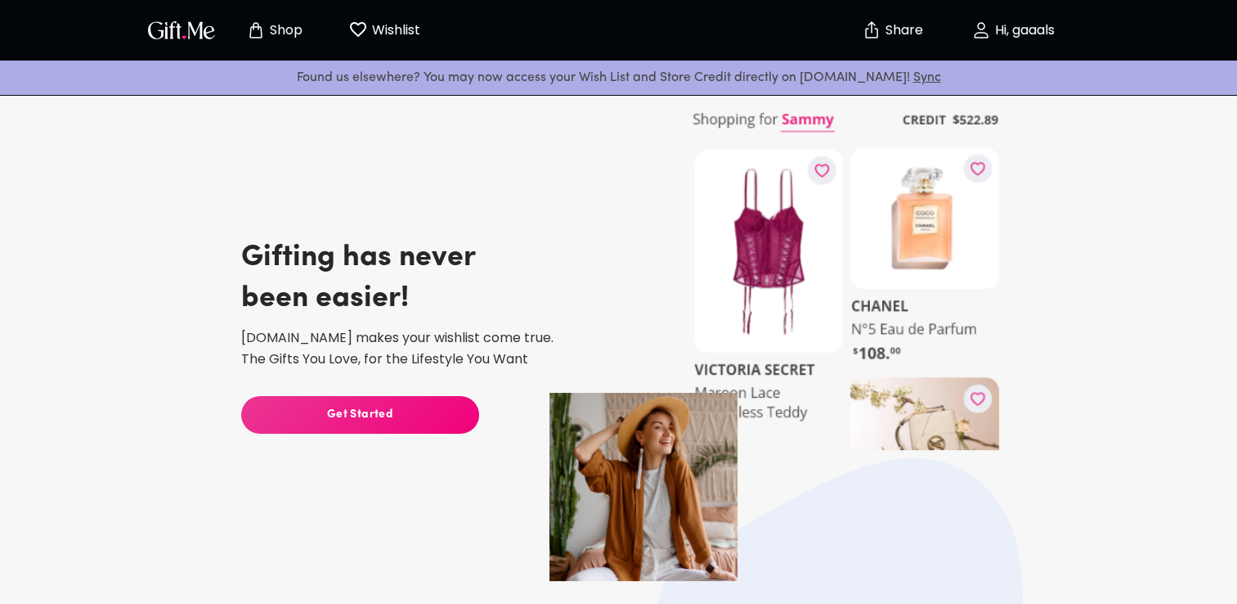
click at [393, 416] on span "Get Started" at bounding box center [360, 415] width 238 height 18
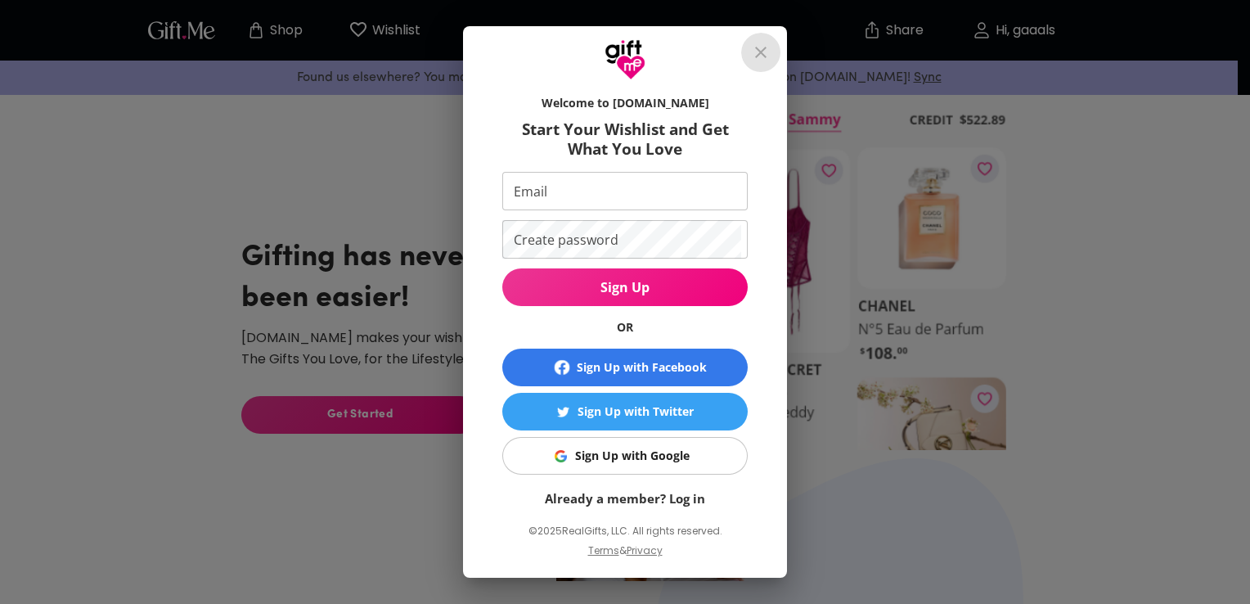
click at [760, 56] on icon "close" at bounding box center [761, 53] width 20 height 20
